Goal: Task Accomplishment & Management: Manage account settings

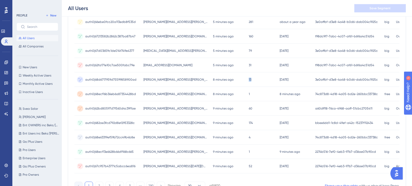
drag, startPoint x: 218, startPoint y: 78, endPoint x: 287, endPoint y: 85, distance: 69.1
click at [0, 0] on div "auth0|68d6717959d75599858900ad auth0|68d6717959d75599858900ad gustav.friberg@in…" at bounding box center [0, 0] width 0 height 0
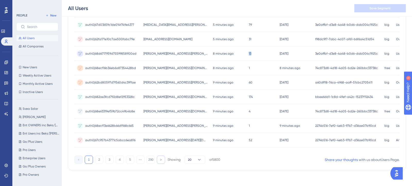
click at [158, 157] on button at bounding box center [161, 160] width 8 height 8
click at [109, 158] on button "3" at bounding box center [109, 160] width 8 height 8
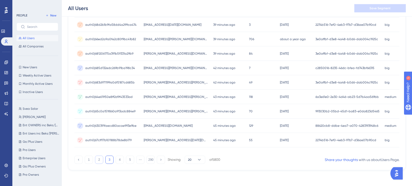
click at [96, 161] on button "2" at bounding box center [99, 160] width 8 height 8
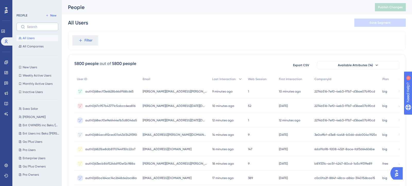
click at [43, 29] on label at bounding box center [37, 27] width 42 height 8
click at [43, 29] on input "text" at bounding box center [40, 27] width 27 height 4
paste input "Greenely"
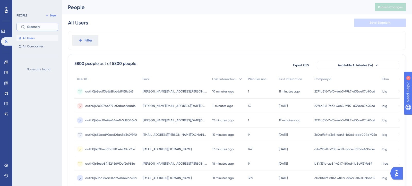
type input "Greenely"
click at [133, 42] on div "Filter" at bounding box center [237, 40] width 338 height 19
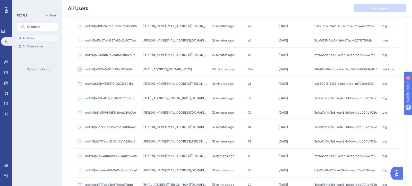
scroll to position [227, 0]
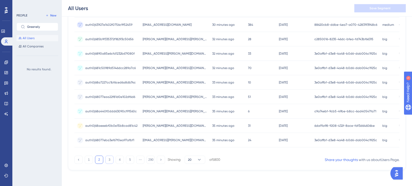
click at [107, 157] on button "3" at bounding box center [109, 160] width 8 height 8
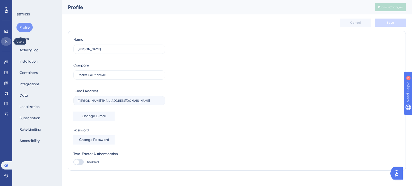
click at [7, 42] on icon at bounding box center [6, 42] width 3 height 4
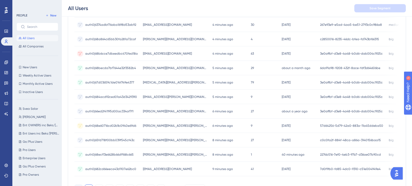
scroll to position [211, 0]
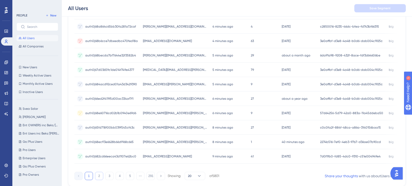
click at [99, 176] on button "2" at bounding box center [99, 176] width 8 height 8
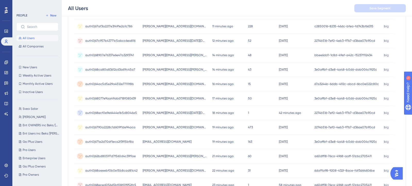
scroll to position [0, 0]
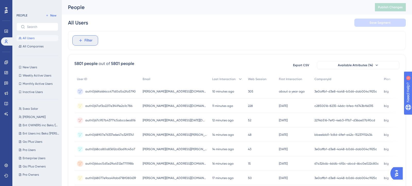
click at [92, 41] on span "Filter" at bounding box center [89, 40] width 8 height 6
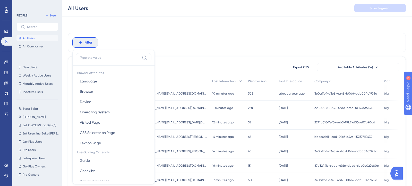
scroll to position [21, 0]
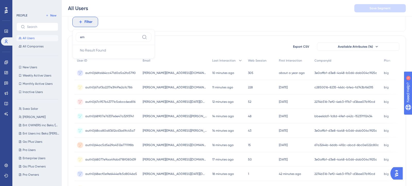
type input "e"
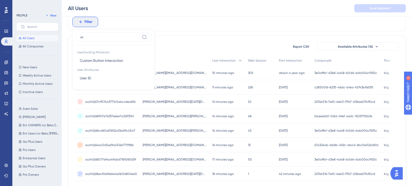
type input "u"
type input "em"
click at [103, 81] on button "Email Email" at bounding box center [114, 78] width 76 height 10
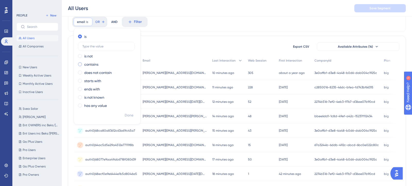
click at [104, 63] on div "contains" at bounding box center [106, 64] width 56 height 6
type input "light"
click at [132, 116] on span "Done" at bounding box center [129, 115] width 9 height 6
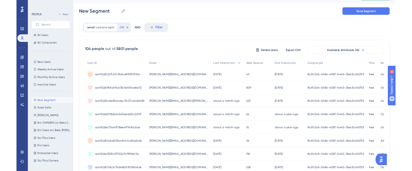
scroll to position [11, 0]
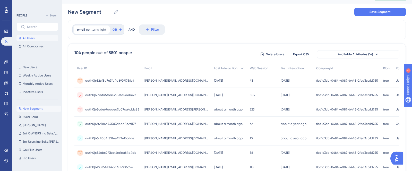
click at [32, 37] on span "All Users" at bounding box center [29, 38] width 12 height 4
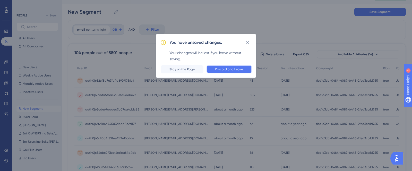
click at [233, 70] on span "Discard and Leave" at bounding box center [229, 69] width 28 height 4
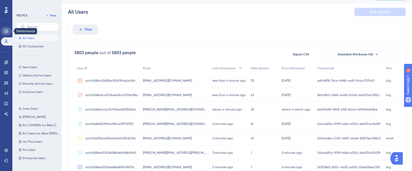
click at [2, 33] on link at bounding box center [6, 31] width 10 height 8
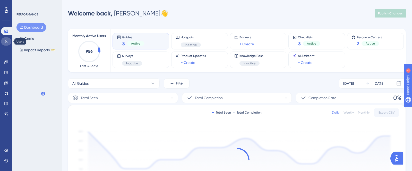
click at [4, 40] on icon at bounding box center [6, 41] width 4 height 4
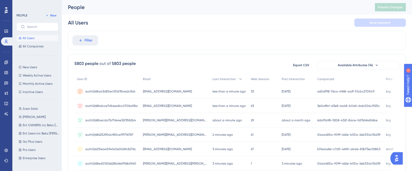
click at [39, 38] on button "All Users" at bounding box center [37, 38] width 42 height 6
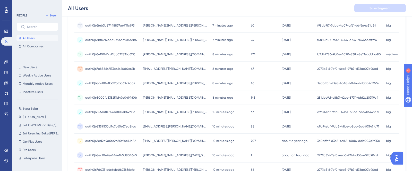
scroll to position [184, 0]
click at [6, 153] on icon at bounding box center [6, 150] width 4 height 4
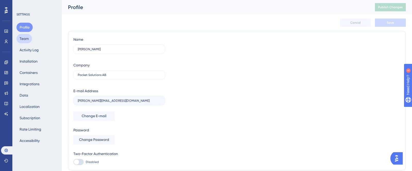
click at [24, 38] on button "Team" at bounding box center [23, 38] width 15 height 9
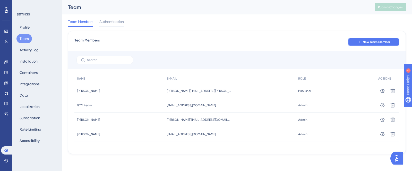
click at [377, 40] on span "New Team Member" at bounding box center [376, 42] width 27 height 4
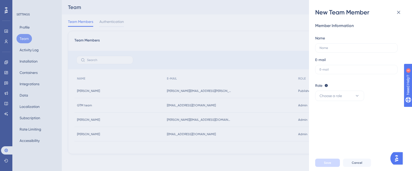
click at [204, 114] on div "New Team Member Member Information Name E-mail Role Editor: Create & edit mater…" at bounding box center [206, 85] width 412 height 171
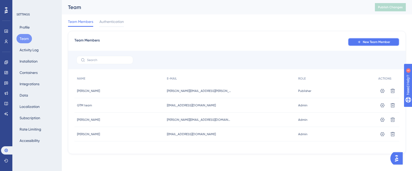
click at [367, 41] on span "New Team Member" at bounding box center [376, 42] width 27 height 4
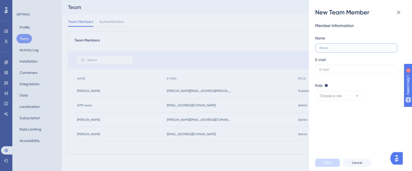
click at [368, 47] on input "text" at bounding box center [357, 48] width 74 height 4
type input "j"
click at [338, 47] on input "[PERSON_NAME]" at bounding box center [357, 48] width 74 height 4
type input "[PERSON_NAME]"
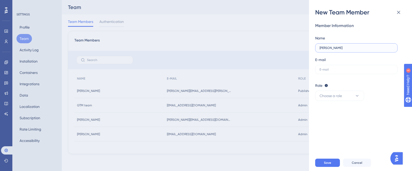
click at [338, 47] on input "[PERSON_NAME]" at bounding box center [357, 48] width 74 height 4
click at [336, 68] on input "text" at bounding box center [357, 70] width 74 height 4
paste input "pocketlaw"
type input "pocketlaw"
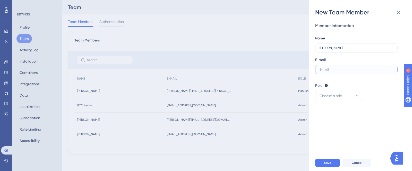
paste input "."
type input "."
type input "[PERSON_NAME][EMAIL_ADDRESS][DOMAIN_NAME]"
click at [343, 48] on input "[PERSON_NAME]" at bounding box center [357, 48] width 74 height 4
click at [335, 48] on input "[PERSON_NAME]" at bounding box center [357, 48] width 74 height 4
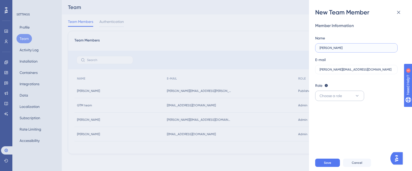
type input "[PERSON_NAME]"
click at [334, 97] on span "Choose a role" at bounding box center [331, 96] width 22 height 6
click at [331, 109] on span "Admin" at bounding box center [328, 111] width 11 height 6
click at [335, 94] on button "Admin" at bounding box center [339, 96] width 49 height 10
click at [336, 121] on span "Publisher" at bounding box center [330, 122] width 15 height 6
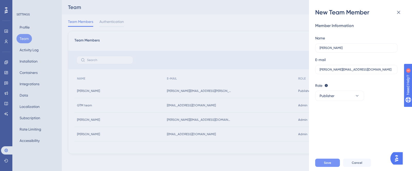
click at [324, 164] on span "Save" at bounding box center [327, 163] width 7 height 4
click at [400, 13] on icon at bounding box center [398, 12] width 3 height 3
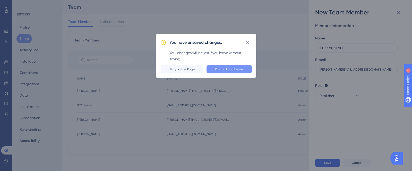
click at [217, 69] on span "Discard and Leave" at bounding box center [229, 69] width 28 height 4
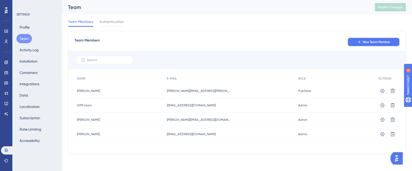
drag, startPoint x: 168, startPoint y: 104, endPoint x: 129, endPoint y: 108, distance: 39.9
click at [0, 0] on div "GTM team GTM team [EMAIL_ADDRESS][DOMAIN_NAME] [EMAIL_ADDRESS][DOMAIN_NAME] Adm…" at bounding box center [0, 0] width 0 height 0
click at [6, 152] on icon at bounding box center [6, 150] width 4 height 4
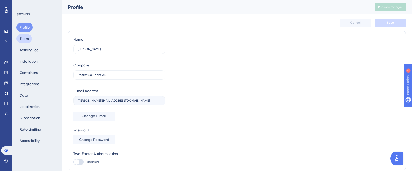
click at [23, 39] on button "Team" at bounding box center [23, 38] width 15 height 9
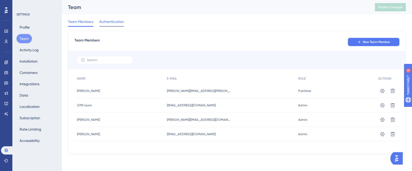
click at [109, 21] on span "Authentication" at bounding box center [111, 22] width 24 height 6
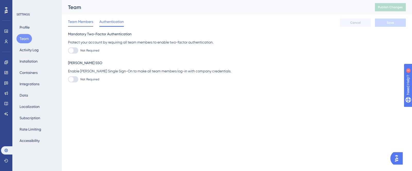
click at [80, 22] on span "Team Members" at bounding box center [80, 22] width 25 height 6
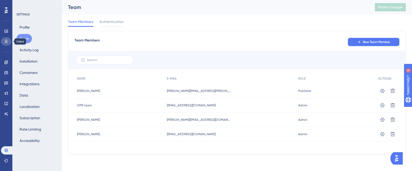
click at [6, 41] on icon at bounding box center [6, 41] width 4 height 4
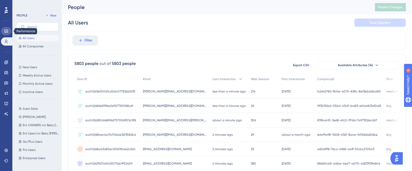
click at [6, 33] on link at bounding box center [6, 31] width 10 height 8
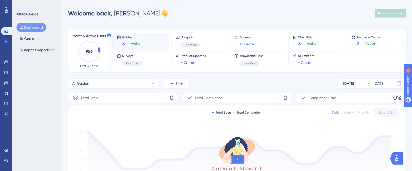
click at [6, 13] on icon at bounding box center [6, 10] width 3 height 7
click at [31, 29] on button "Dashboard" at bounding box center [31, 27] width 30 height 9
click at [5, 149] on icon at bounding box center [5, 150] width 3 height 3
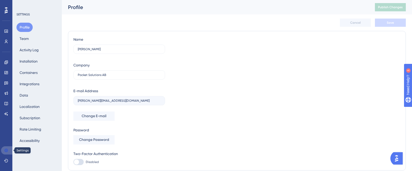
click at [9, 150] on link at bounding box center [7, 150] width 12 height 8
click at [33, 42] on div "Profile Team Activity Log Installation Containers Integrations Data Localizatio…" at bounding box center [37, 84] width 42 height 123
click at [25, 40] on button "Team" at bounding box center [23, 38] width 15 height 9
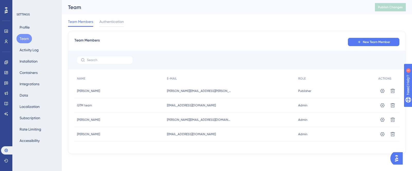
click at [110, 65] on div at bounding box center [237, 60] width 338 height 19
click at [110, 64] on label at bounding box center [105, 60] width 57 height 8
click at [110, 62] on input "text" at bounding box center [108, 60] width 42 height 4
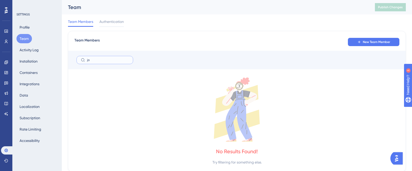
type input "j"
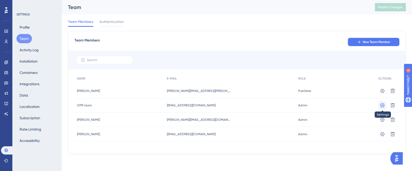
click at [380, 103] on icon at bounding box center [382, 105] width 5 height 5
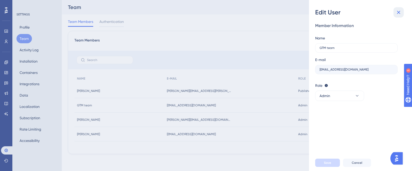
click at [401, 14] on icon at bounding box center [399, 12] width 6 height 6
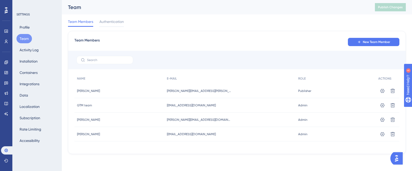
click at [113, 38] on div "Team Members New Team Member" at bounding box center [236, 41] width 325 height 9
click at [37, 51] on button "Activity Log" at bounding box center [28, 49] width 25 height 9
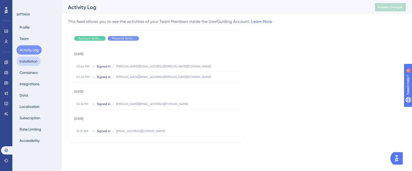
click at [26, 66] on button "Installation" at bounding box center [28, 61] width 24 height 9
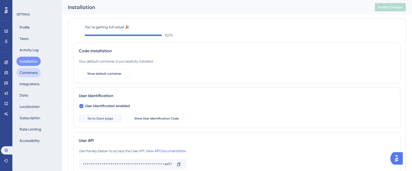
click at [26, 73] on button "Containers" at bounding box center [28, 72] width 24 height 9
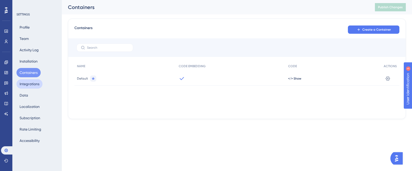
click at [23, 87] on button "Integrations" at bounding box center [29, 83] width 26 height 9
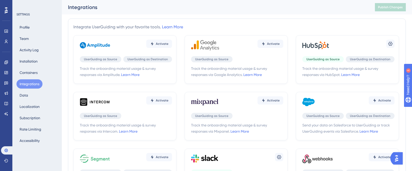
click at [22, 102] on div "Profile Team Activity Log Installation Containers Integrations Data Localizatio…" at bounding box center [37, 84] width 42 height 123
click at [28, 97] on button "Data" at bounding box center [23, 95] width 15 height 9
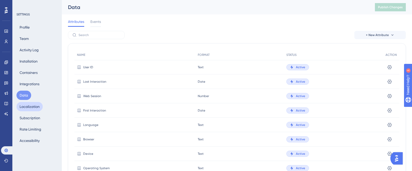
click at [29, 104] on button "Localization" at bounding box center [29, 106] width 26 height 9
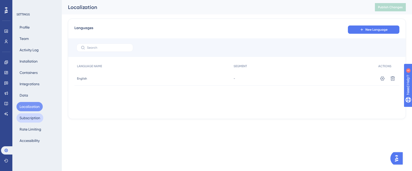
click at [29, 116] on button "Subscription" at bounding box center [29, 117] width 27 height 9
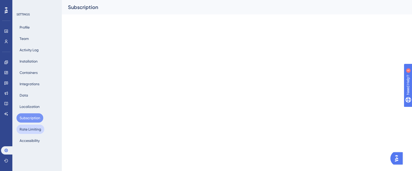
click at [29, 134] on button "Rate Limiting" at bounding box center [30, 129] width 28 height 9
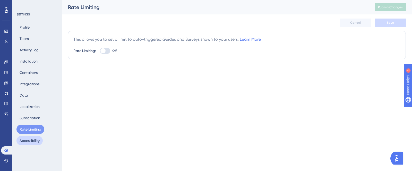
click at [28, 144] on button "Accessibility" at bounding box center [29, 140] width 26 height 9
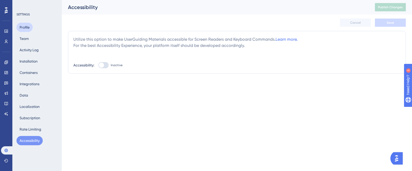
click at [25, 30] on button "Profile" at bounding box center [24, 27] width 16 height 9
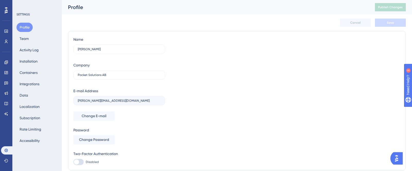
click at [32, 35] on div "Profile Team Activity Log Installation Containers Integrations Data Localizatio…" at bounding box center [37, 84] width 42 height 123
click at [24, 44] on div "Profile Team Activity Log Installation Containers Integrations Data Localizatio…" at bounding box center [37, 84] width 42 height 123
click at [26, 39] on button "Team" at bounding box center [23, 38] width 15 height 9
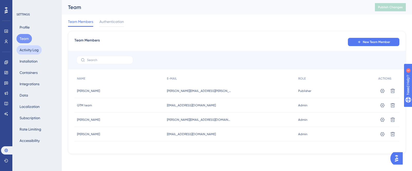
click at [32, 51] on button "Activity Log" at bounding box center [28, 49] width 25 height 9
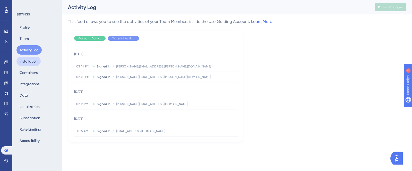
click at [29, 63] on button "Installation" at bounding box center [28, 61] width 24 height 9
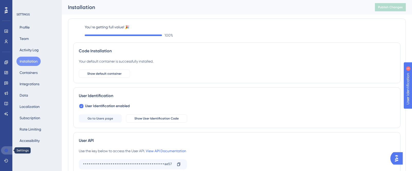
click at [7, 148] on icon at bounding box center [6, 150] width 4 height 4
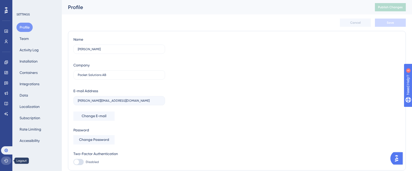
click at [6, 160] on icon at bounding box center [6, 161] width 4 height 4
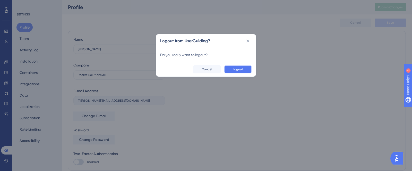
click at [239, 70] on span "Logout" at bounding box center [238, 69] width 10 height 4
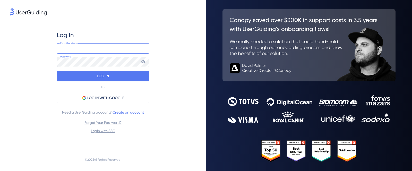
click at [88, 50] on input "email" at bounding box center [103, 48] width 93 height 10
click at [94, 45] on input "[EMAIL_ADDRESS][DOMAIN_NAME]" at bounding box center [103, 48] width 93 height 10
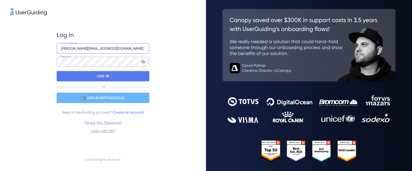
type input "[PERSON_NAME][EMAIL_ADDRESS][DOMAIN_NAME]"
click at [92, 99] on span "LOG IN WITH GOOGLE" at bounding box center [105, 98] width 37 height 6
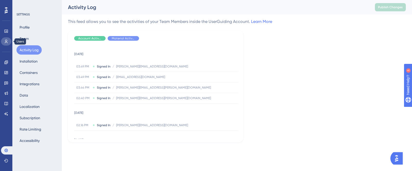
click at [8, 41] on icon at bounding box center [6, 41] width 4 height 4
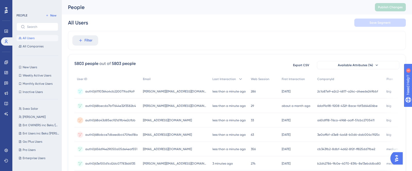
click at [36, 38] on button "All Users" at bounding box center [37, 38] width 42 height 6
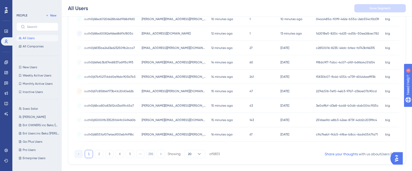
scroll to position [238, 0]
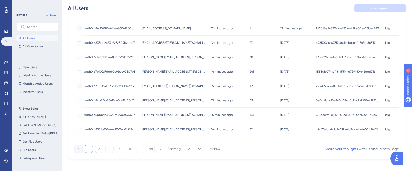
click at [100, 148] on button "2" at bounding box center [99, 149] width 8 height 8
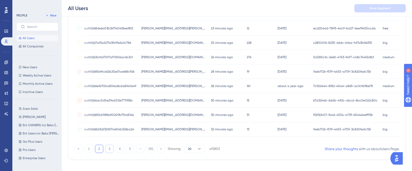
click at [109, 150] on button "3" at bounding box center [109, 149] width 8 height 8
